Goal: Task Accomplishment & Management: Manage account settings

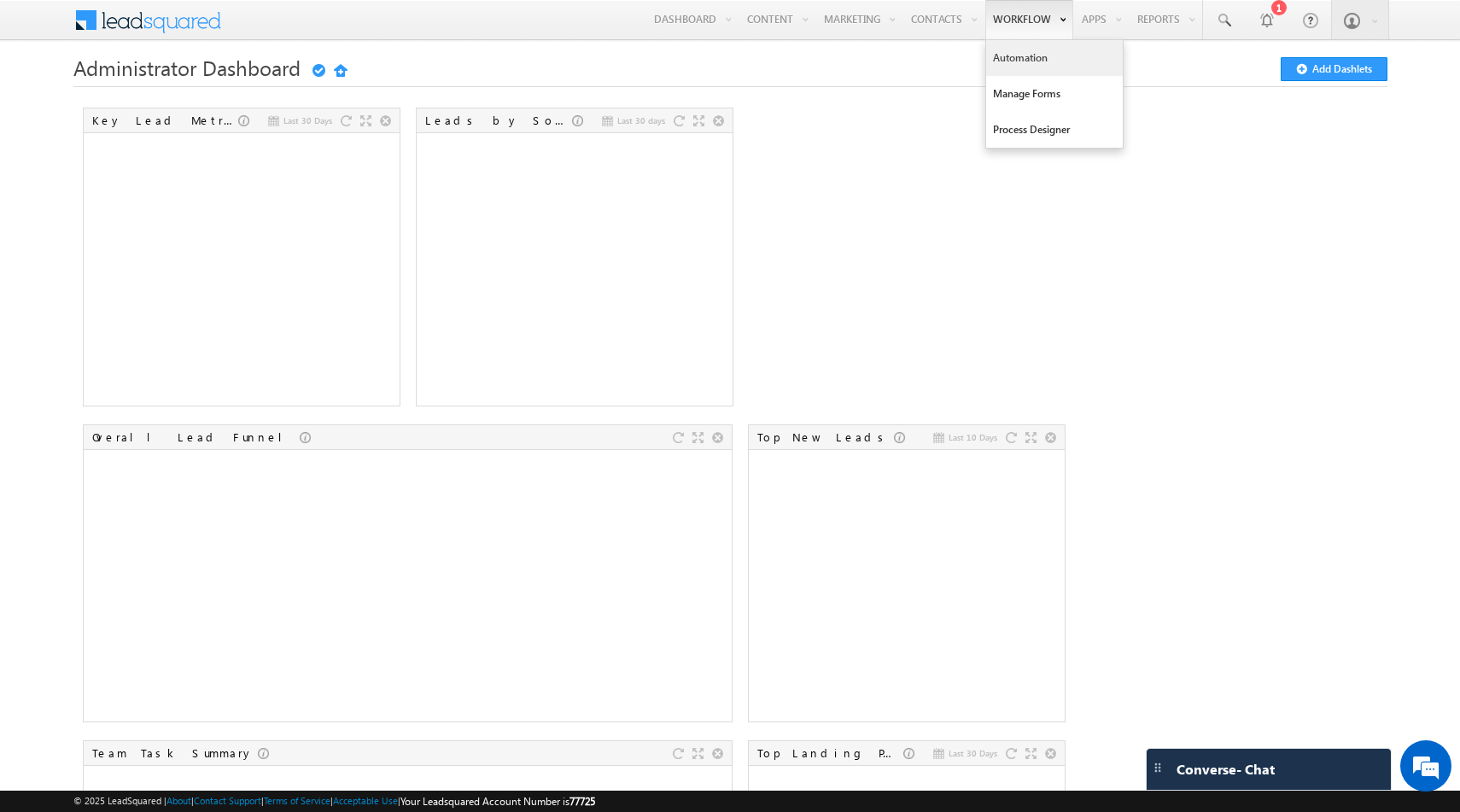
click at [1023, 58] on link "Automation" at bounding box center [1054, 58] width 136 height 36
click at [1032, 60] on link "Automation" at bounding box center [1054, 58] width 136 height 36
click at [1019, 54] on link "Automation" at bounding box center [1054, 58] width 136 height 36
click at [1016, 55] on link "Automation" at bounding box center [1054, 58] width 136 height 36
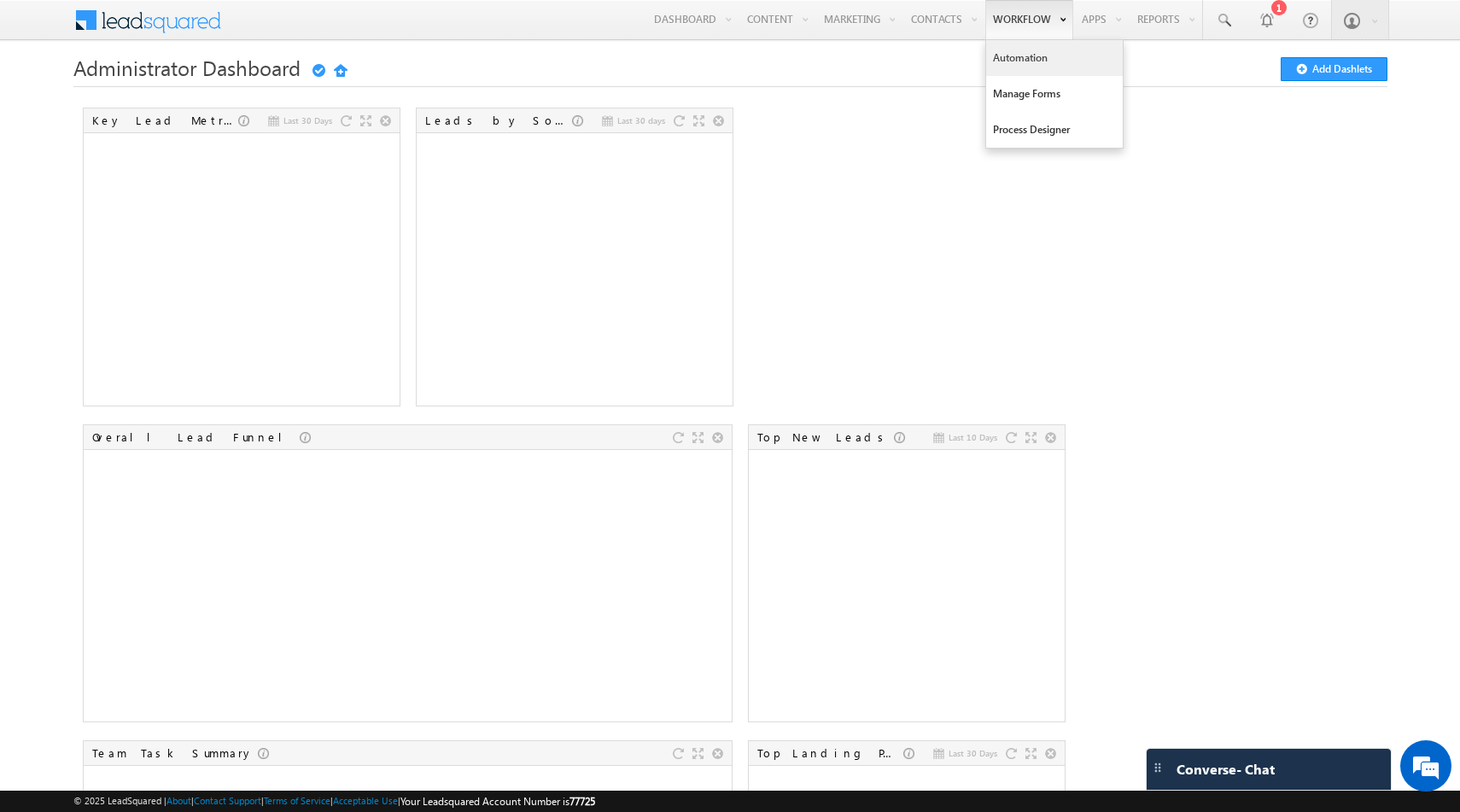
click at [1016, 55] on link "Automation" at bounding box center [1054, 58] width 136 height 36
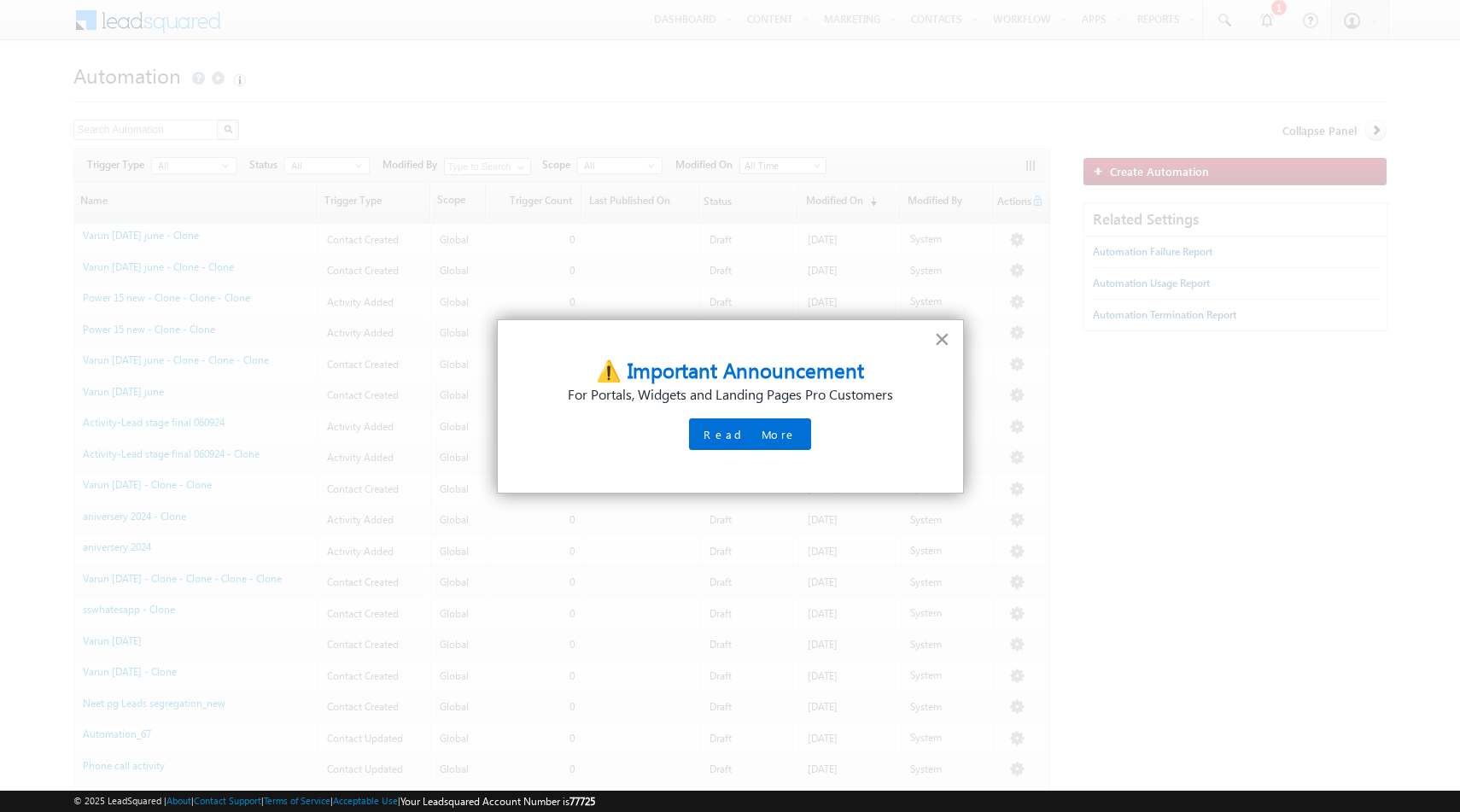
click at [948, 341] on button "×" at bounding box center [942, 338] width 16 height 27
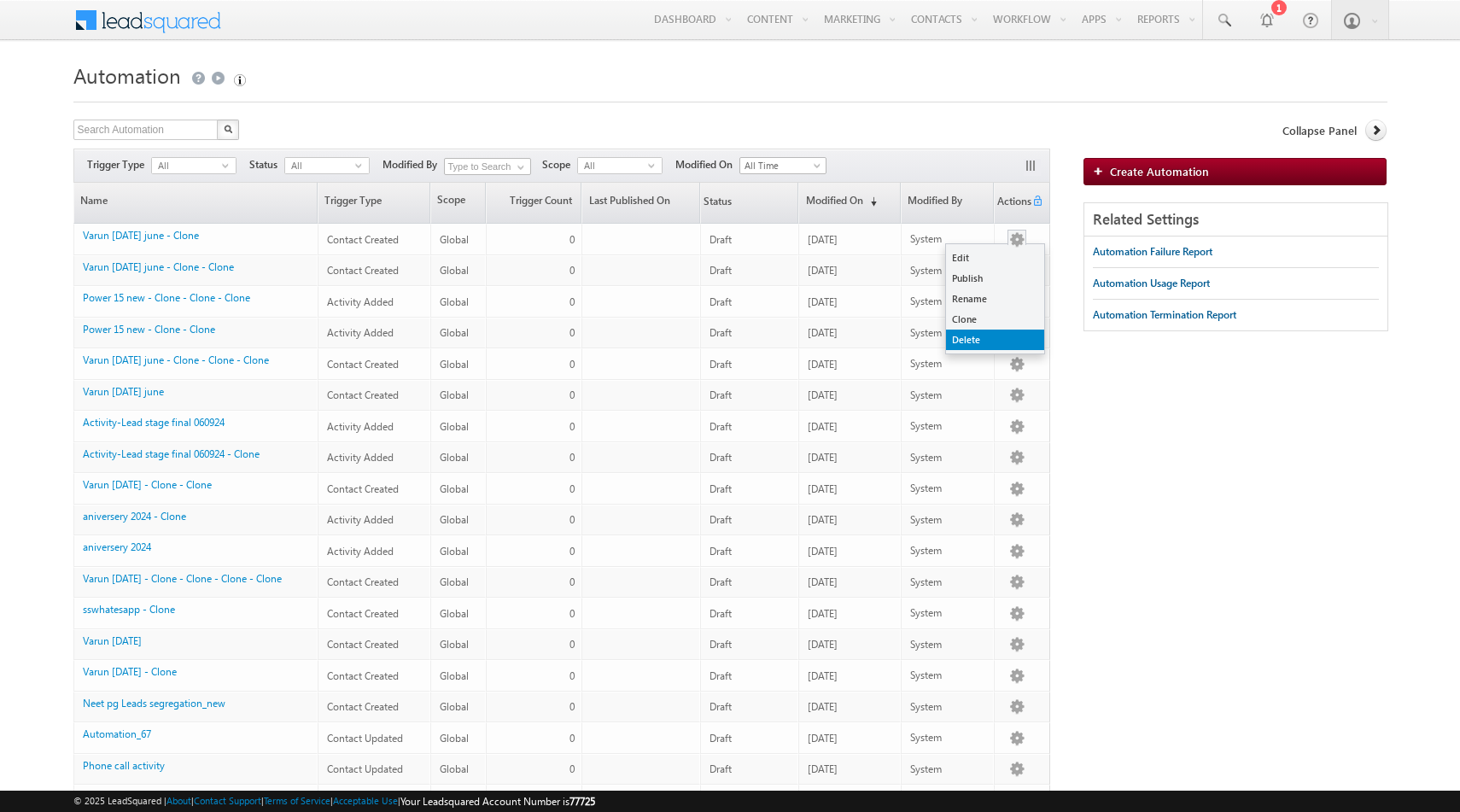
click at [963, 334] on link "Delete" at bounding box center [995, 339] width 99 height 20
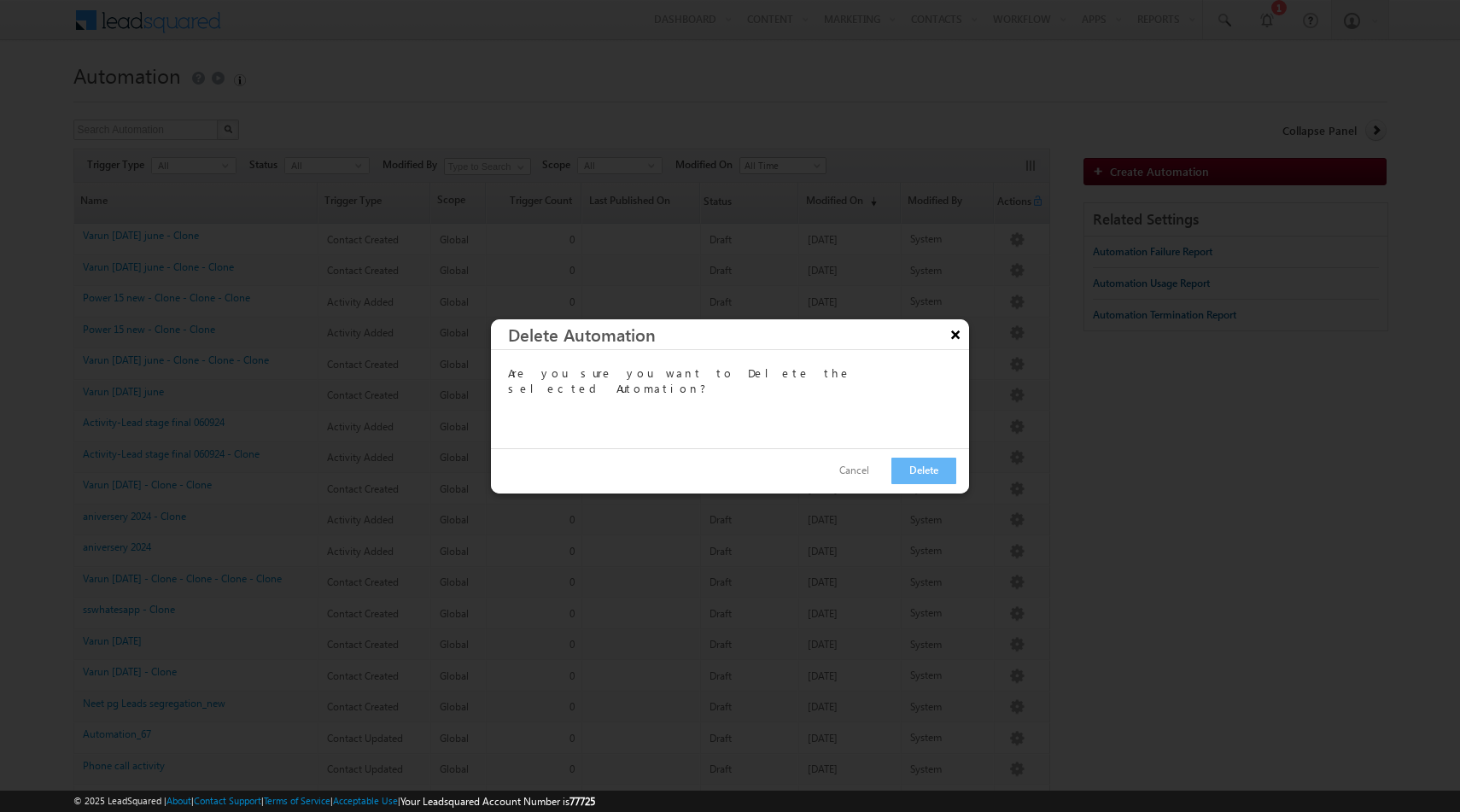
click at [953, 333] on button "×" at bounding box center [955, 334] width 27 height 30
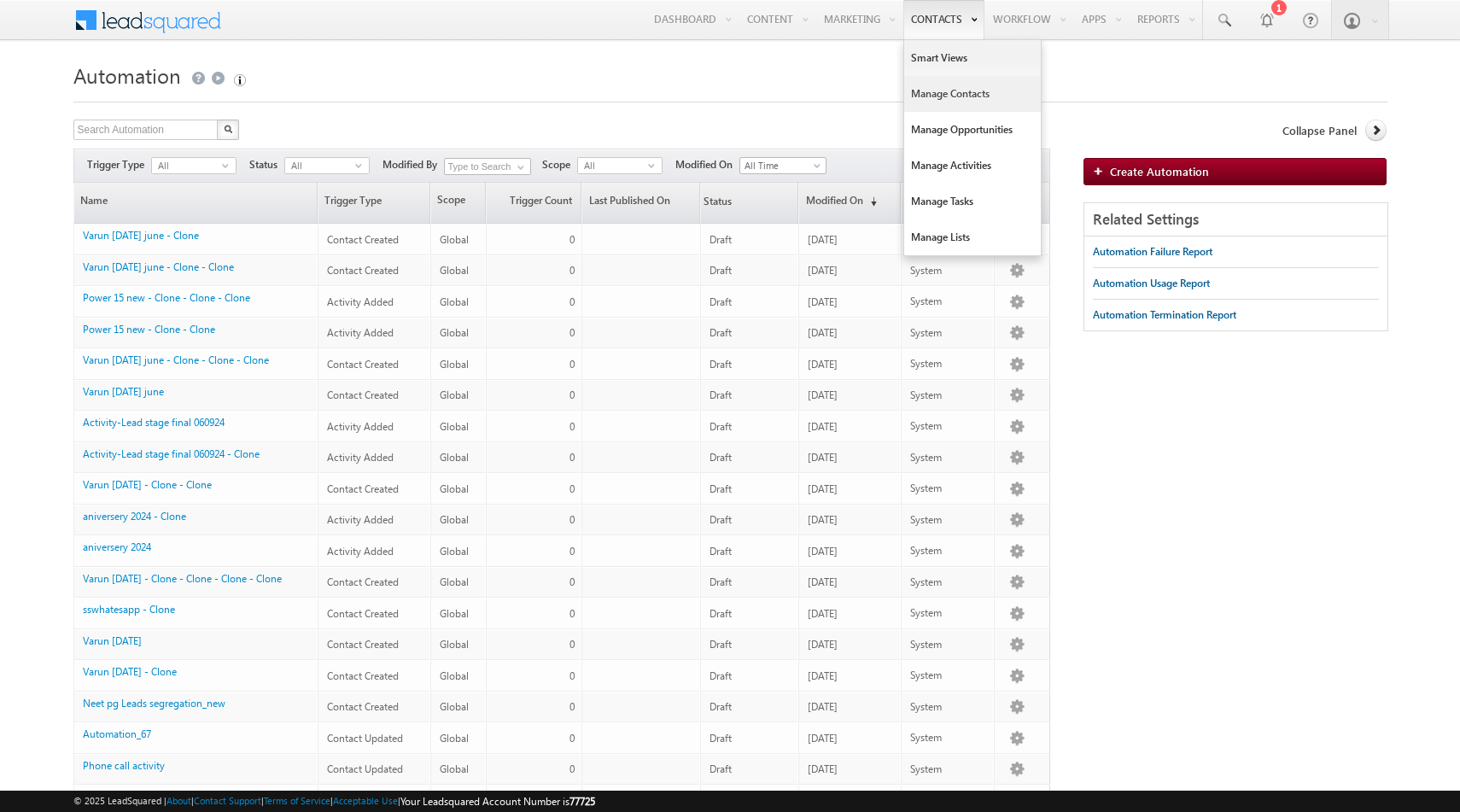
click at [933, 92] on link "Manage Contacts" at bounding box center [972, 94] width 136 height 36
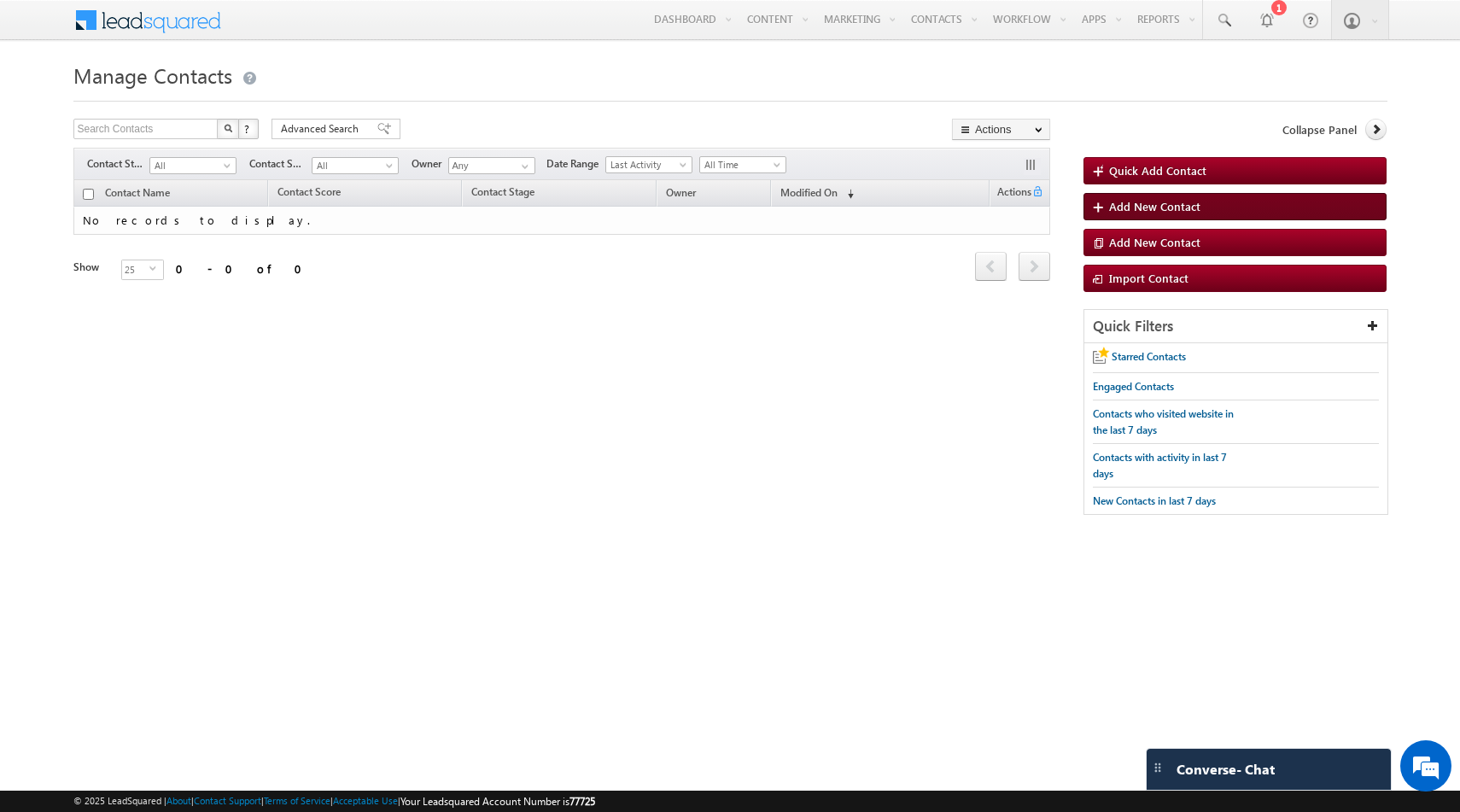
click at [1145, 210] on span "Add New Contact" at bounding box center [1154, 206] width 91 height 14
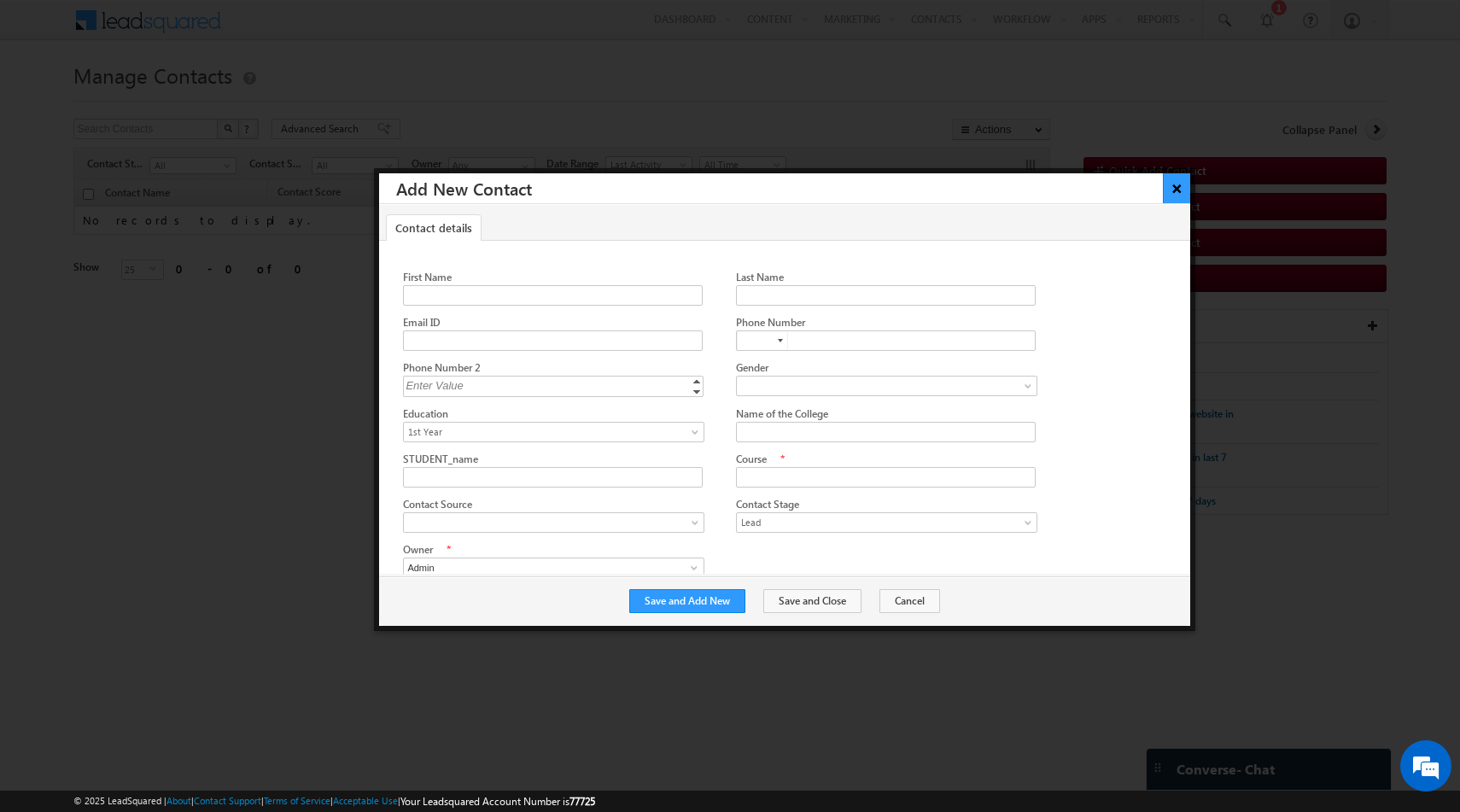
click at [1179, 188] on button "×" at bounding box center [1177, 188] width 28 height 30
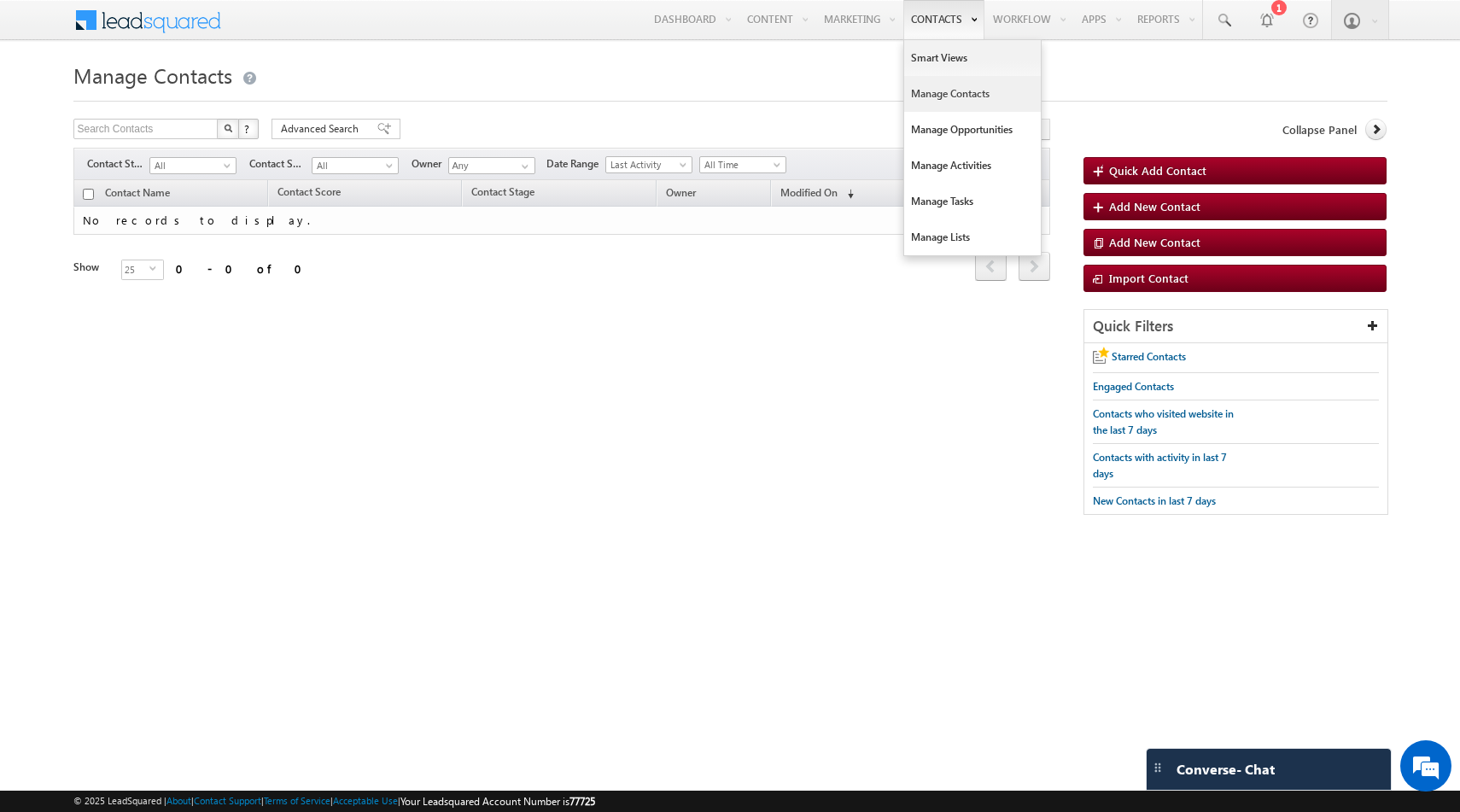
click at [920, 89] on link "Manage Contacts" at bounding box center [972, 94] width 136 height 36
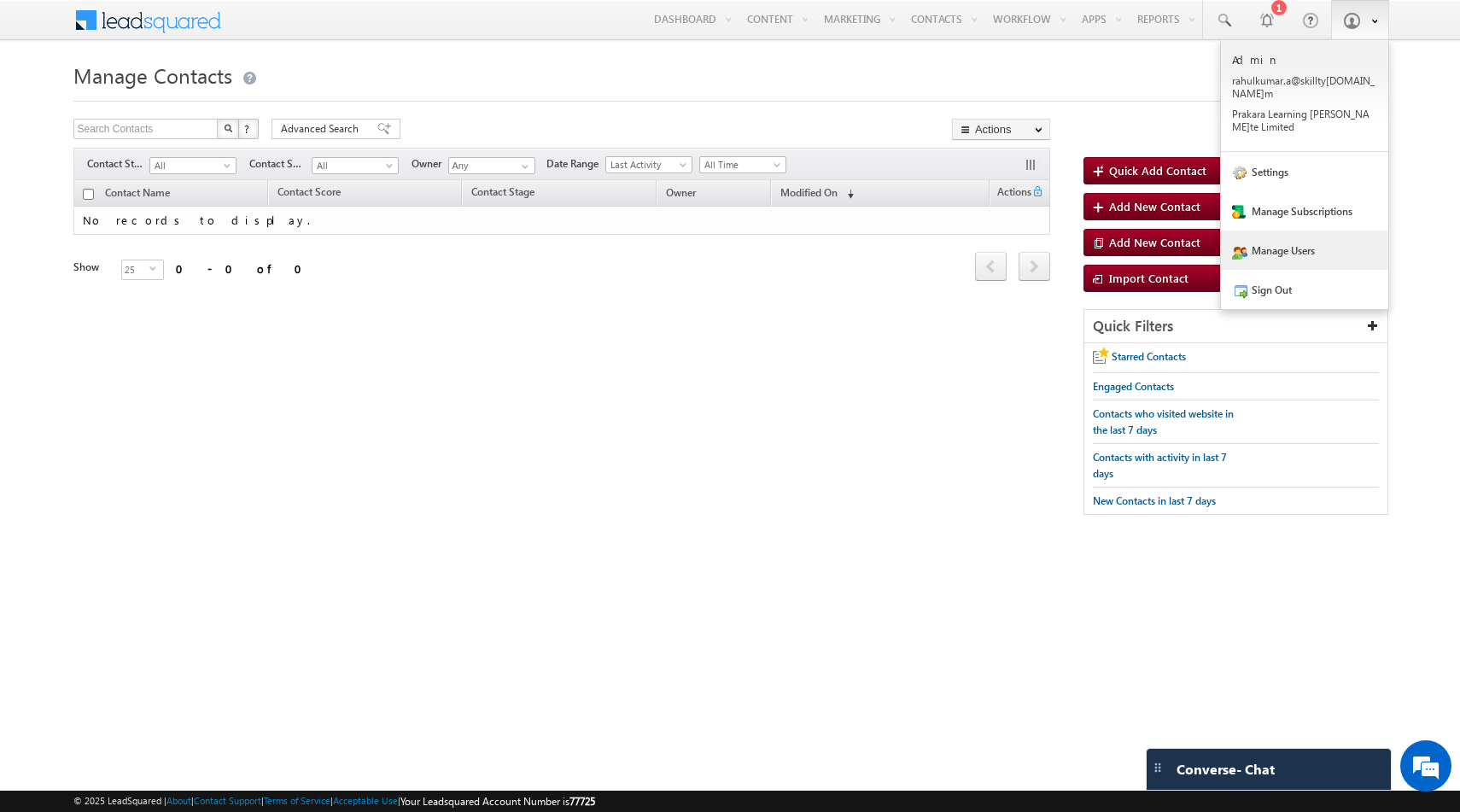
click at [1278, 230] on link "Manage Users" at bounding box center [1304, 249] width 167 height 40
click at [1275, 230] on link "Manage Users" at bounding box center [1304, 249] width 167 height 40
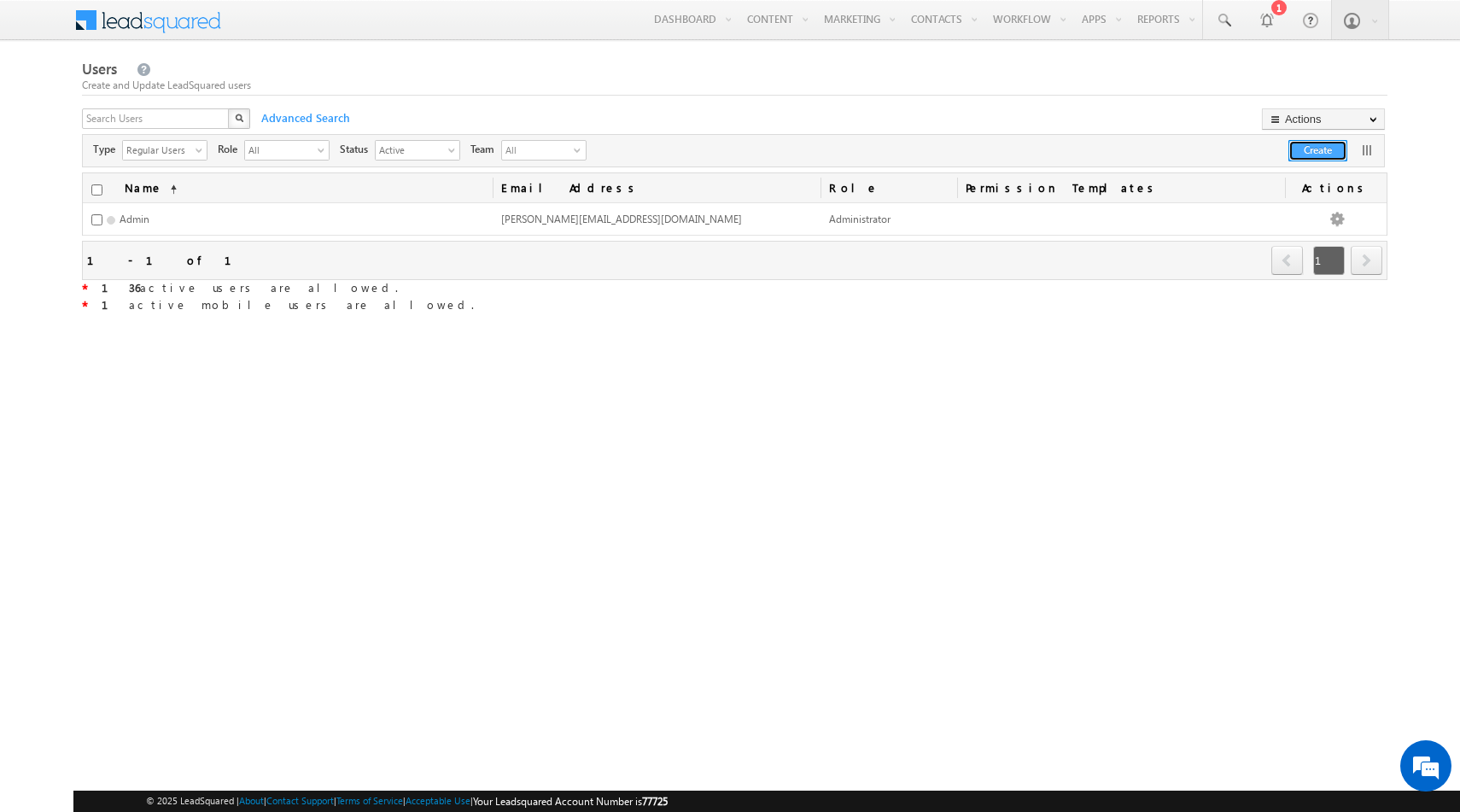
click at [1327, 154] on button "Create" at bounding box center [1318, 151] width 59 height 21
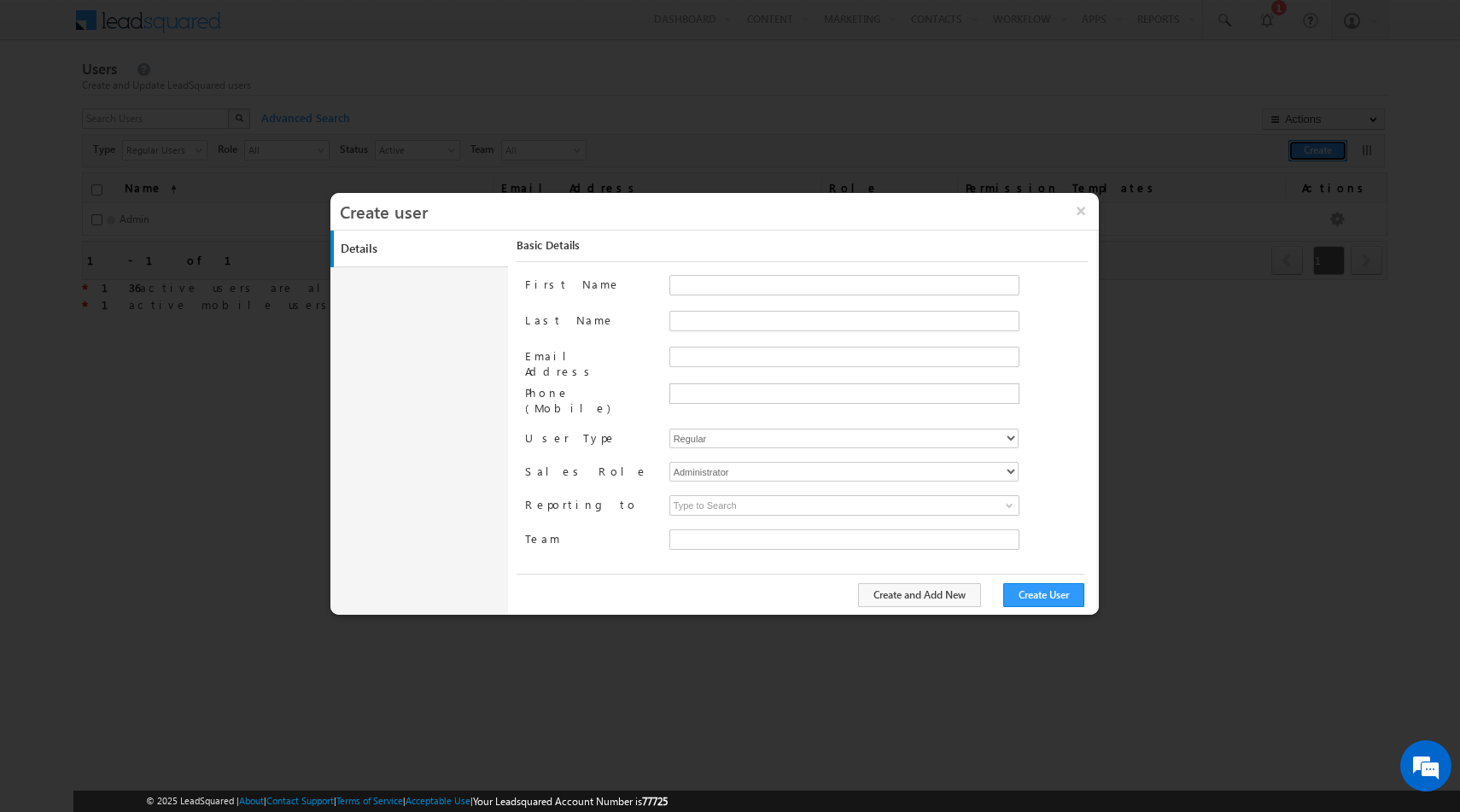
type input "e4a80525-0e53-11ed-a214-024bdf37e3a6"
click at [698, 281] on input "First Name" at bounding box center [844, 284] width 350 height 20
type input "[PERSON_NAME]"
click at [715, 359] on input "Email Address" at bounding box center [844, 357] width 350 height 20
type input "[PERSON_NAME][EMAIL_ADDRESS][DOMAIN_NAME]"
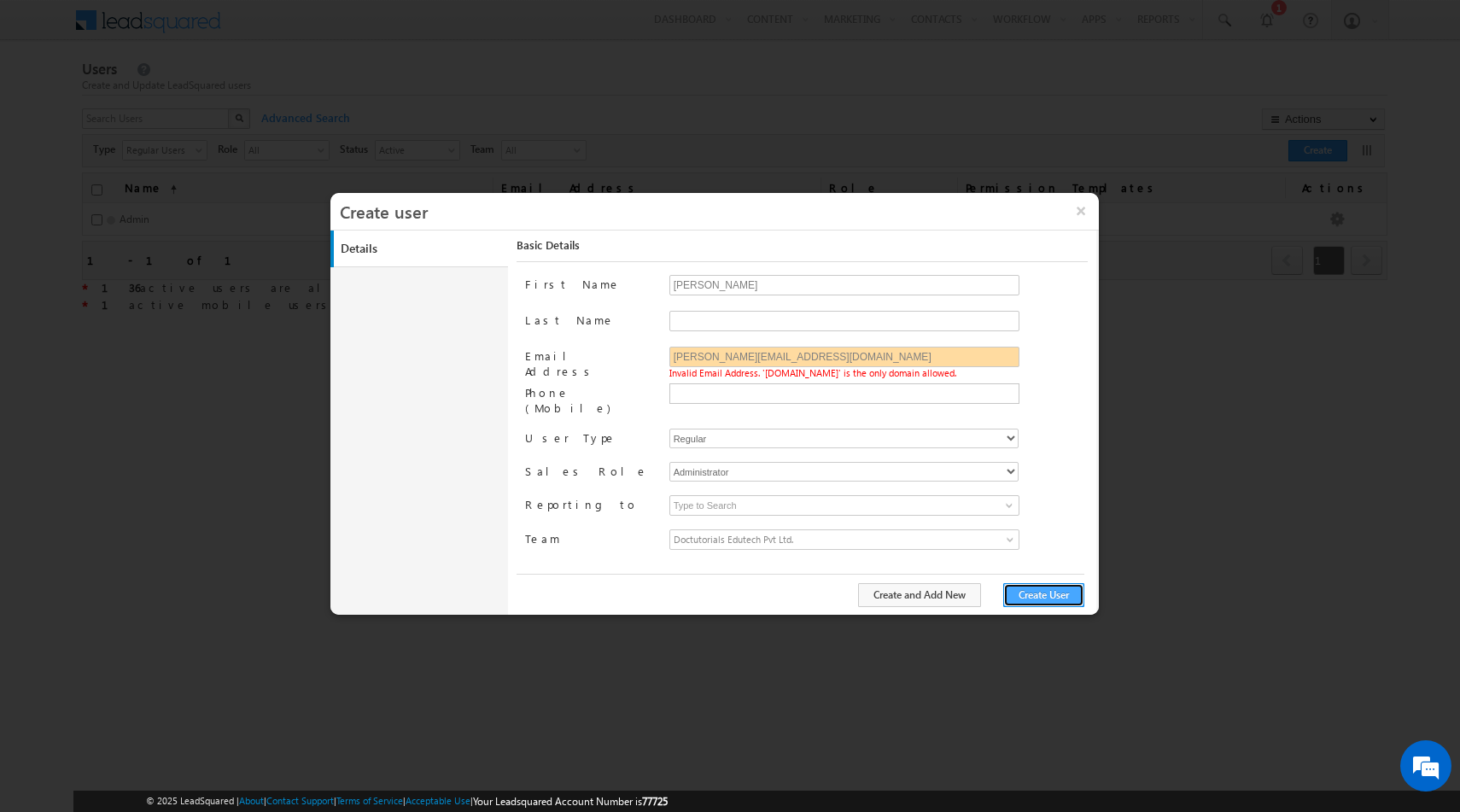
click at [1037, 595] on button "Create User" at bounding box center [1044, 594] width 81 height 24
click at [1073, 208] on button "×" at bounding box center [1081, 211] width 37 height 36
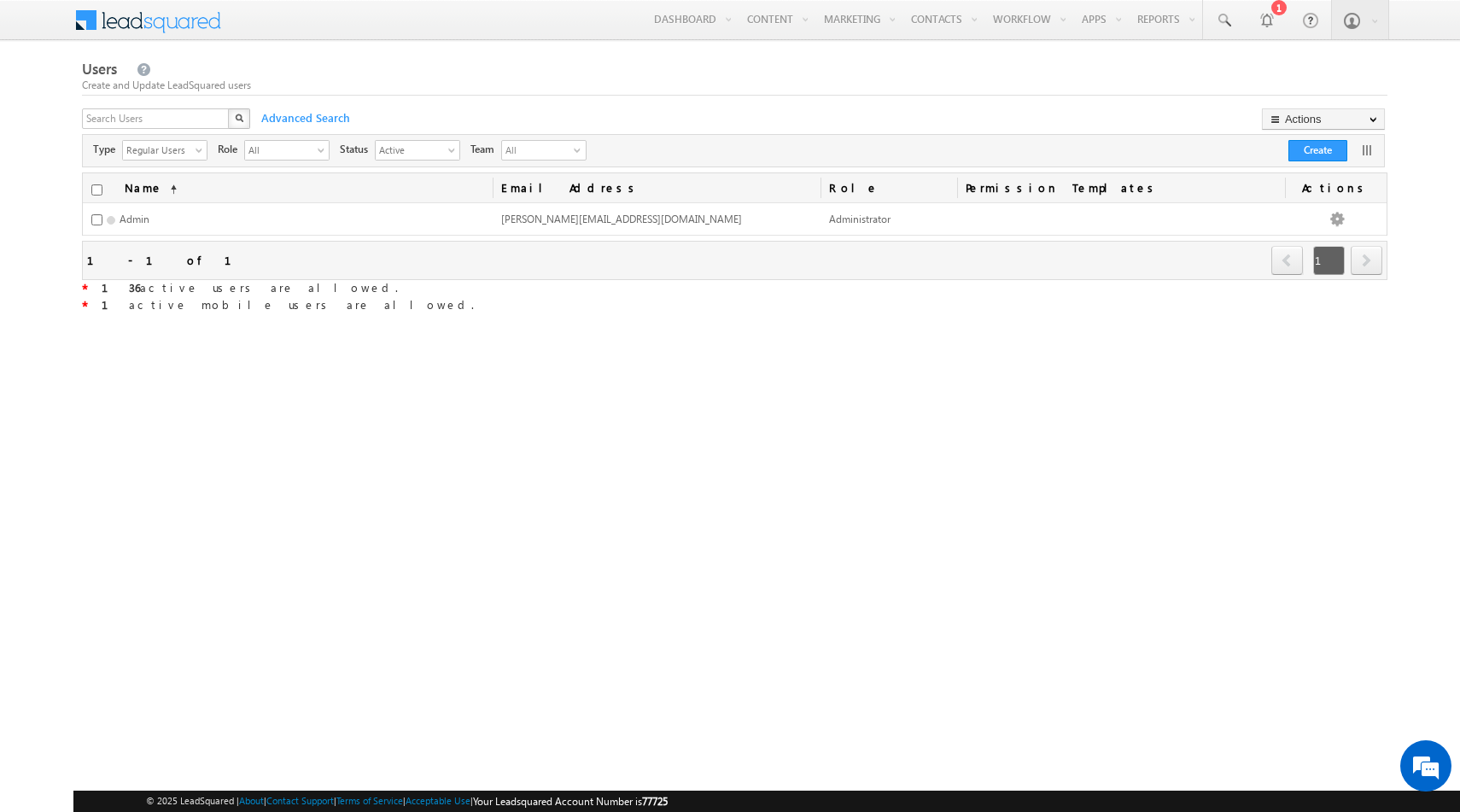
click at [535, 81] on div "Create and Update LeadSquared users" at bounding box center [735, 85] width 1305 height 15
